Goal: Check status: Check status

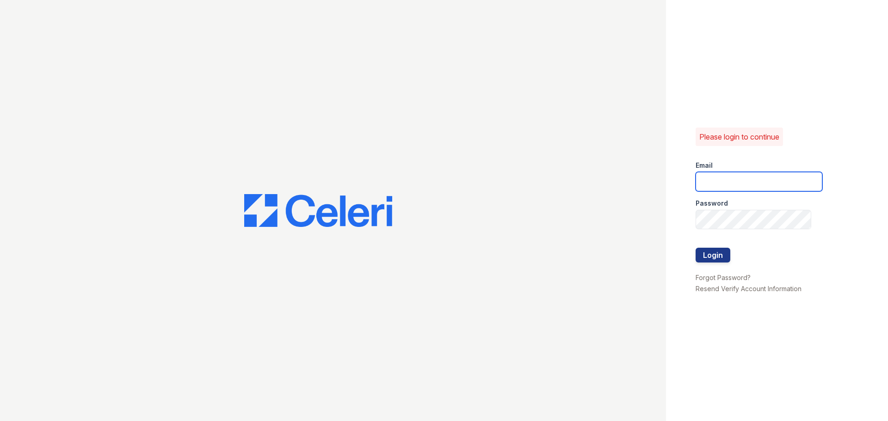
click at [749, 175] on input "email" at bounding box center [758, 181] width 127 height 19
type input "lvillalta@trinity-pm.com"
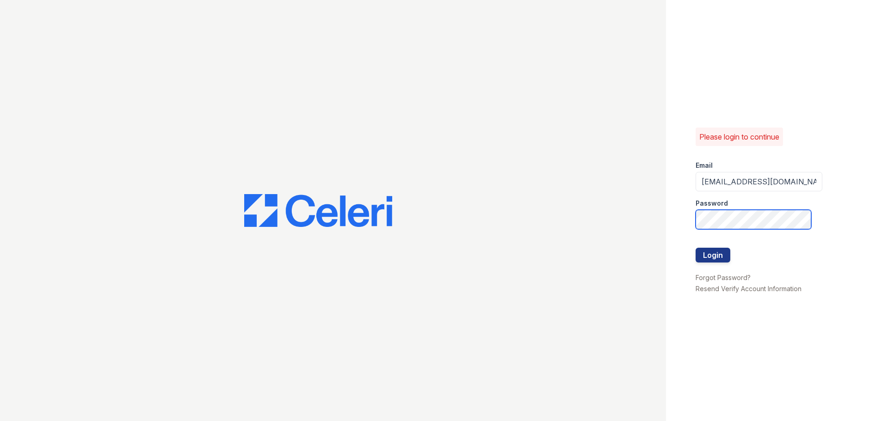
click at [695, 248] on button "Login" at bounding box center [712, 255] width 35 height 15
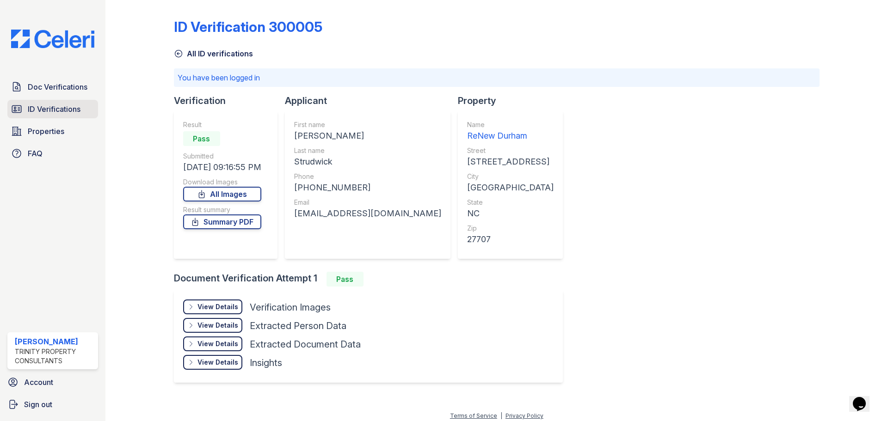
click at [52, 110] on span "ID Verifications" at bounding box center [54, 109] width 53 height 11
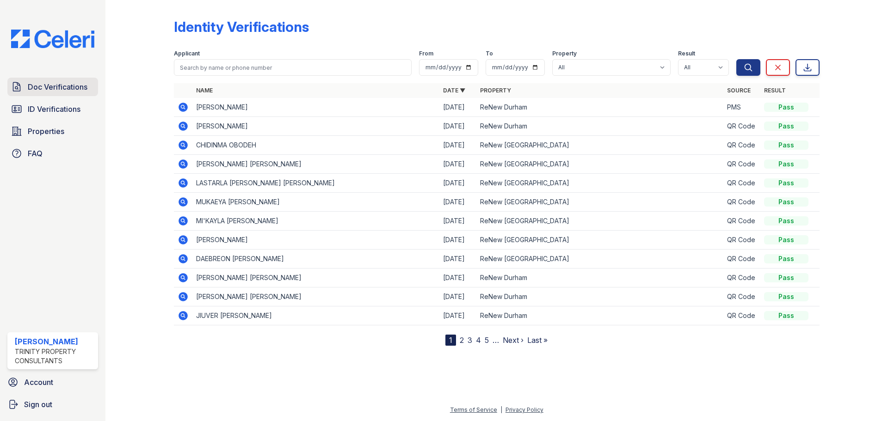
click at [66, 90] on span "Doc Verifications" at bounding box center [58, 86] width 60 height 11
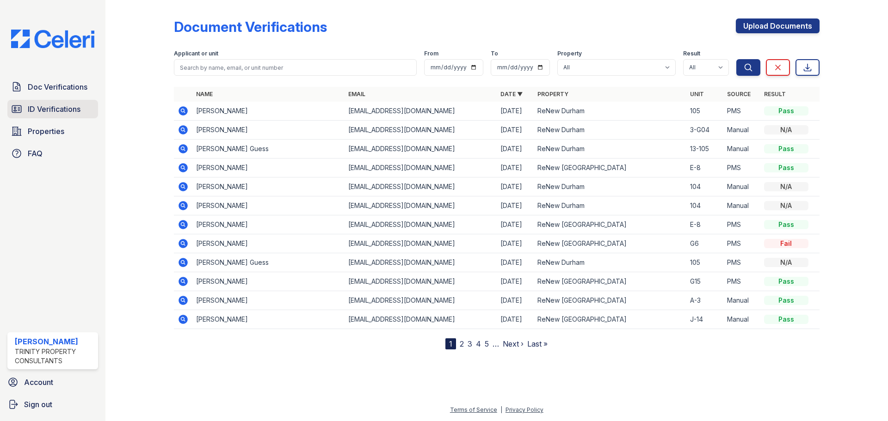
click at [58, 107] on span "ID Verifications" at bounding box center [54, 109] width 53 height 11
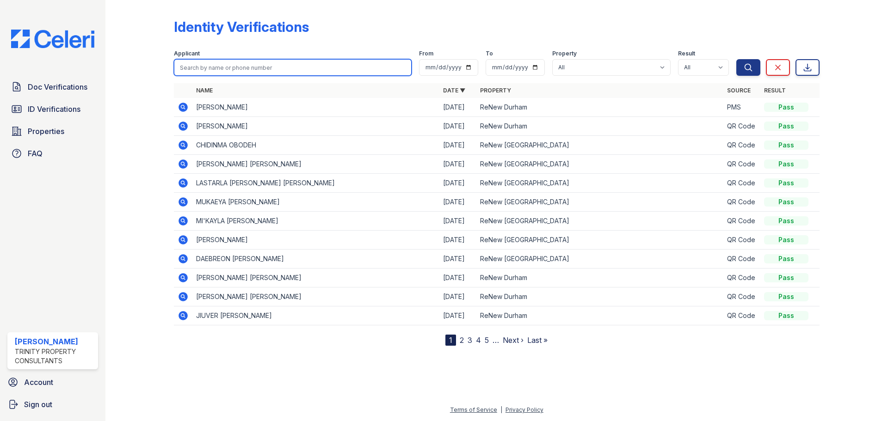
click at [279, 64] on input "search" at bounding box center [293, 67] width 238 height 17
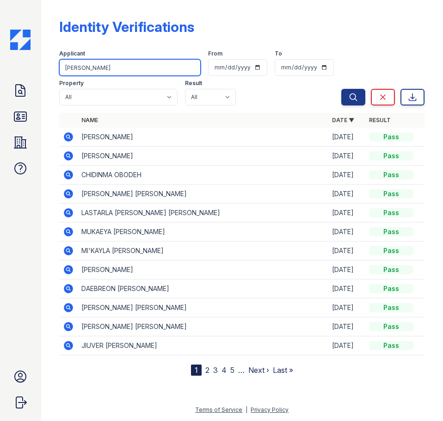
type input "efrain"
click at [341, 89] on button "Search" at bounding box center [353, 97] width 24 height 17
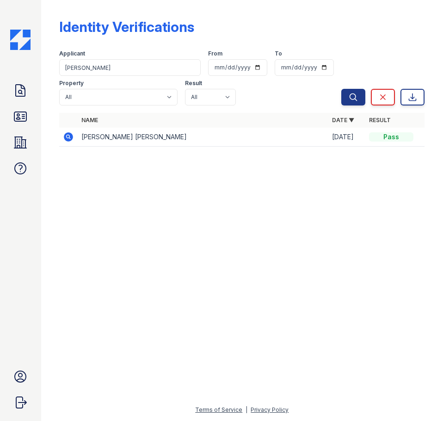
click at [74, 142] on icon at bounding box center [68, 136] width 11 height 11
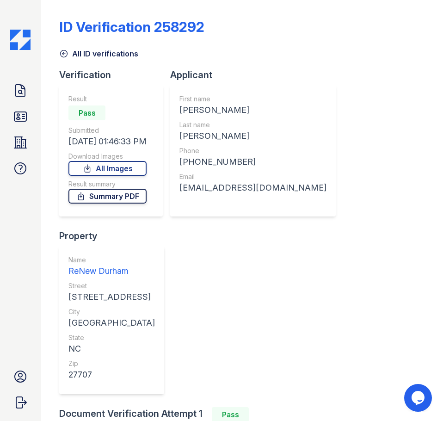
click at [118, 196] on link "Summary PDF" at bounding box center [107, 196] width 78 height 15
click at [134, 167] on link "All Images" at bounding box center [107, 168] width 78 height 15
